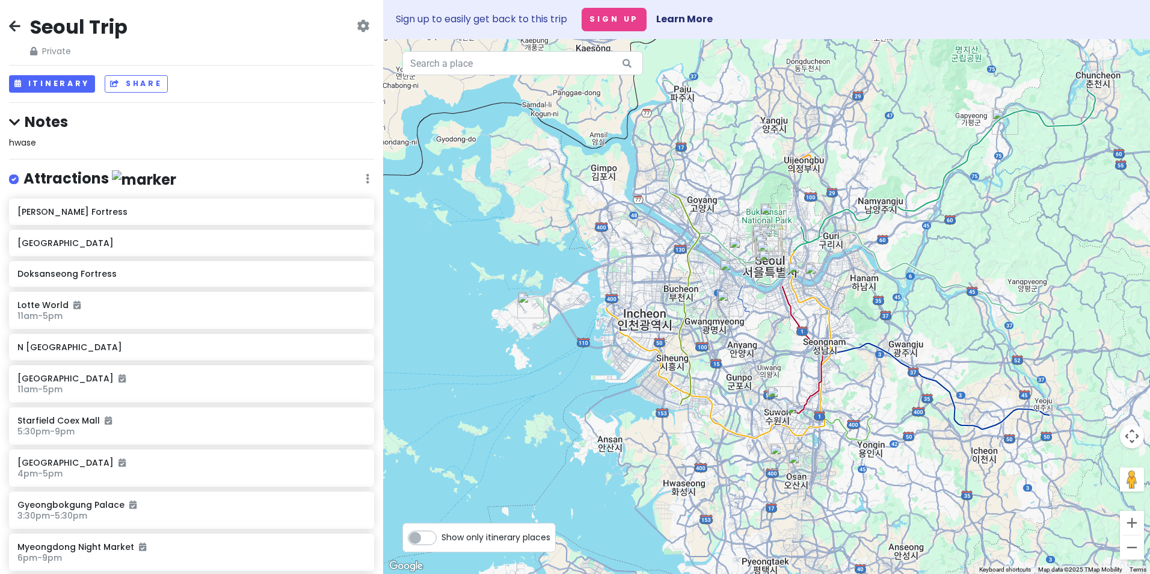
click at [11, 25] on icon at bounding box center [14, 26] width 11 height 10
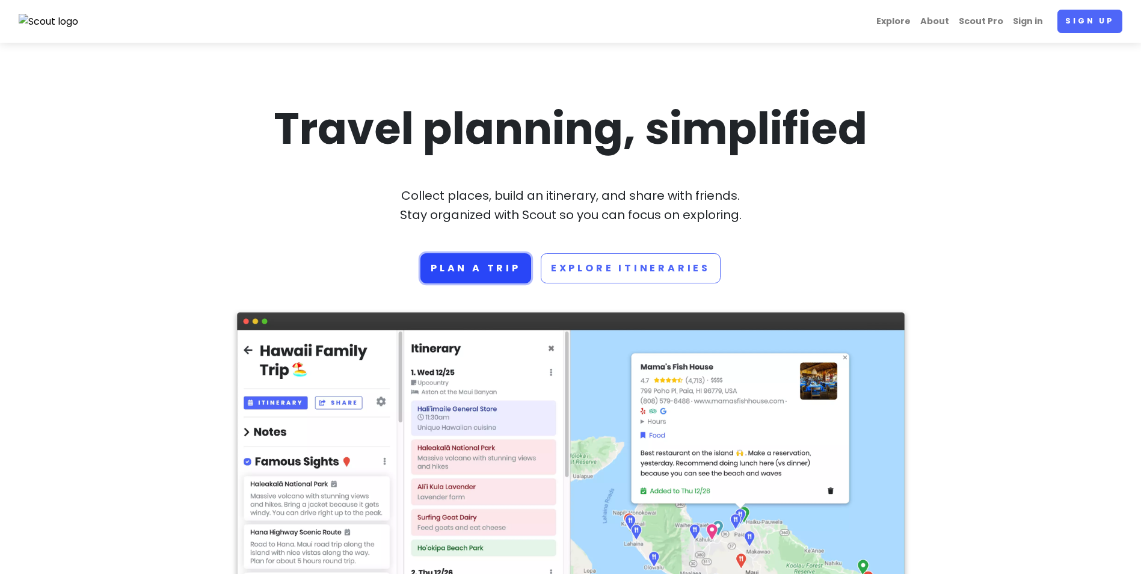
click at [449, 258] on link "Plan a trip" at bounding box center [476, 268] width 111 height 30
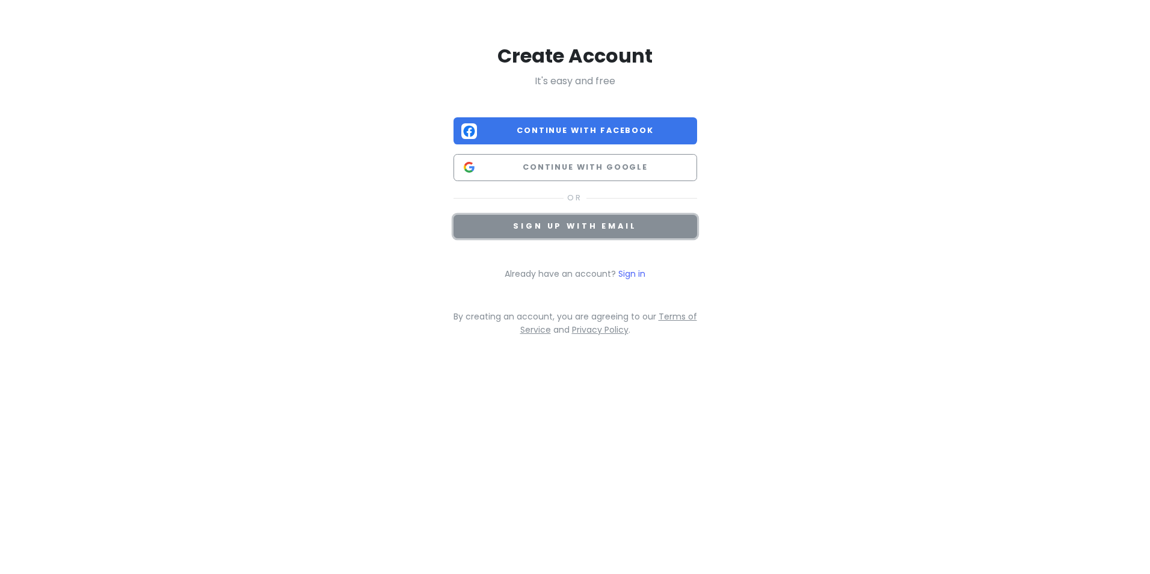
click at [588, 220] on button "Sign up with email" at bounding box center [576, 226] width 244 height 23
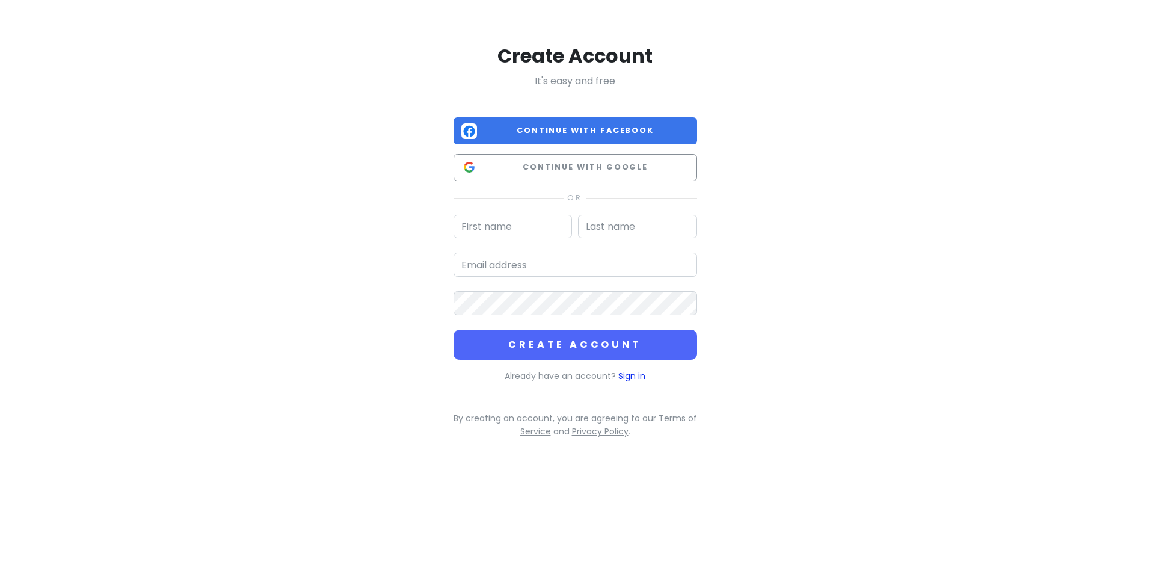
click at [637, 378] on link "Sign in" at bounding box center [631, 376] width 27 height 12
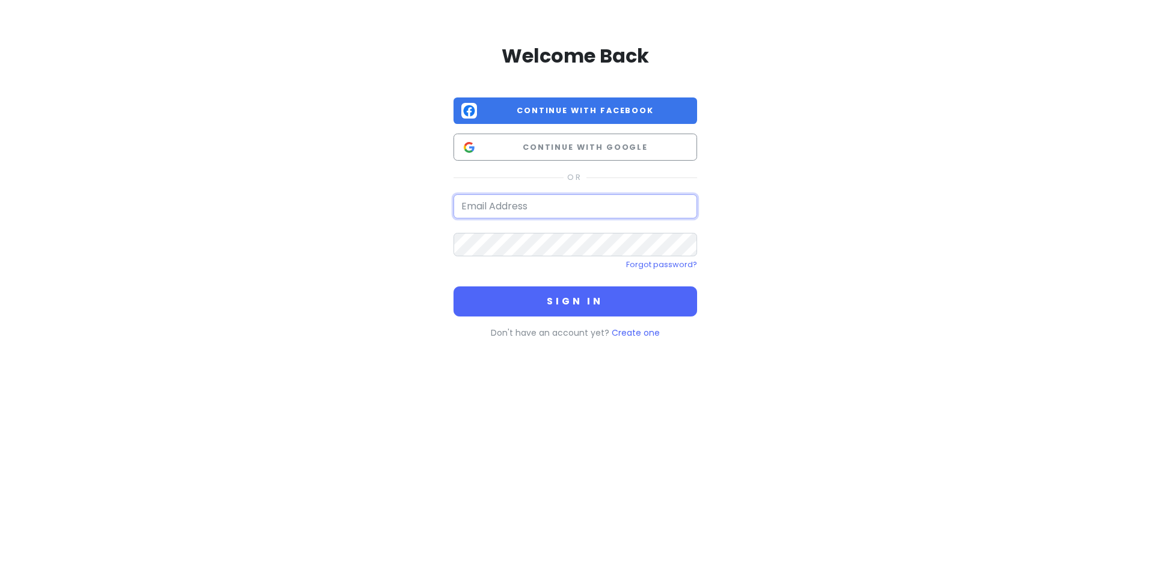
click at [569, 212] on input "email" at bounding box center [576, 206] width 244 height 24
type input "[PERSON_NAME][EMAIL_ADDRESS][PERSON_NAME][DOMAIN_NAME]"
click at [454, 286] on button "Sign in" at bounding box center [576, 301] width 244 height 30
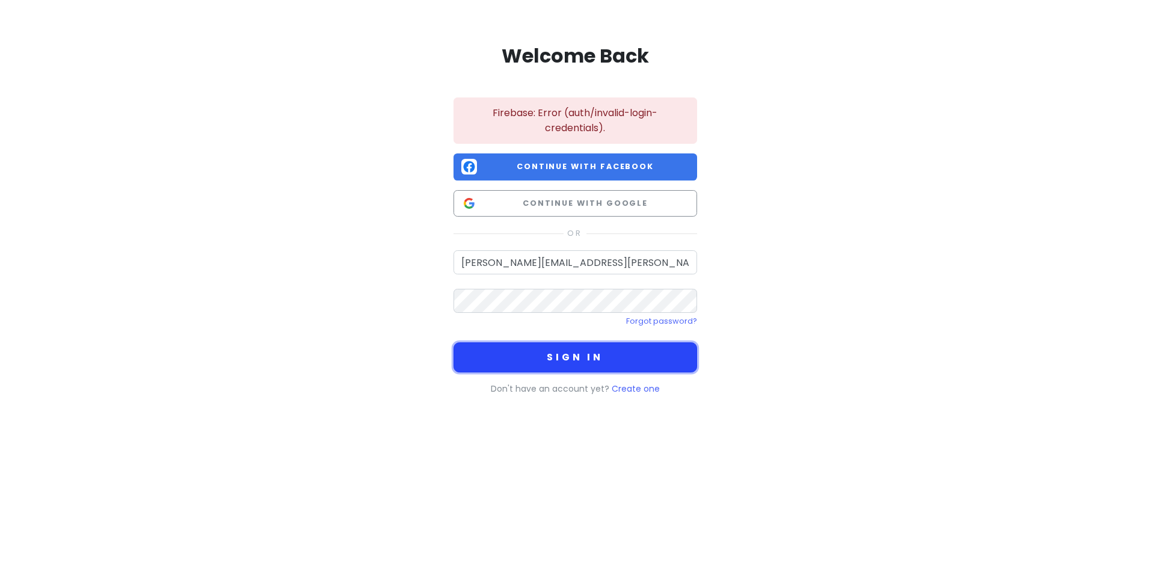
click at [601, 349] on button "Sign in" at bounding box center [576, 357] width 244 height 30
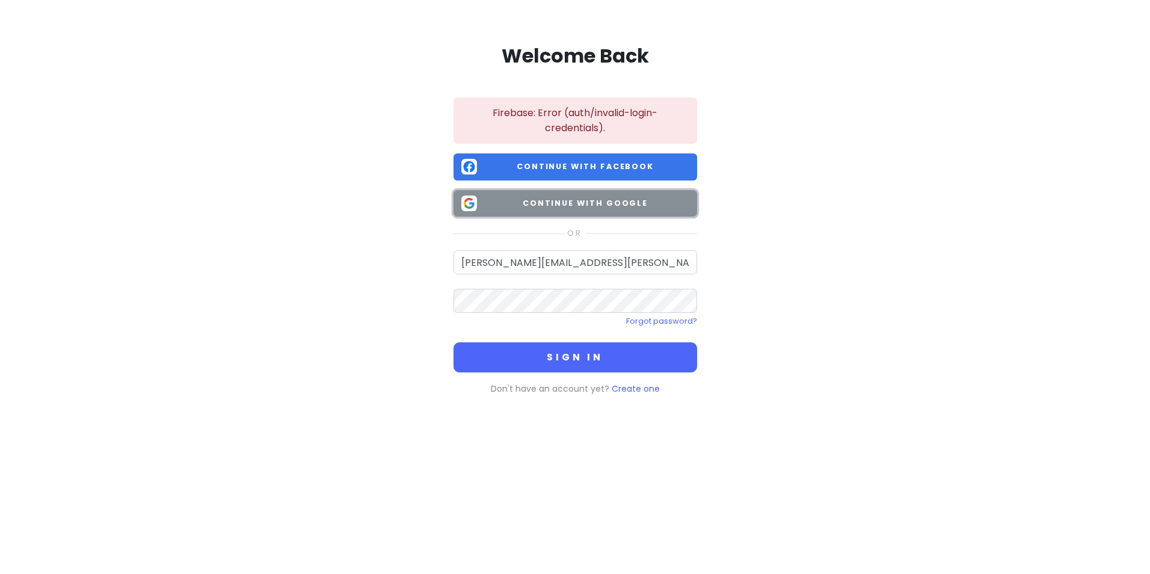
click at [569, 205] on span "Continue with Google" at bounding box center [586, 203] width 208 height 12
